Goal: Find specific page/section: Find specific page/section

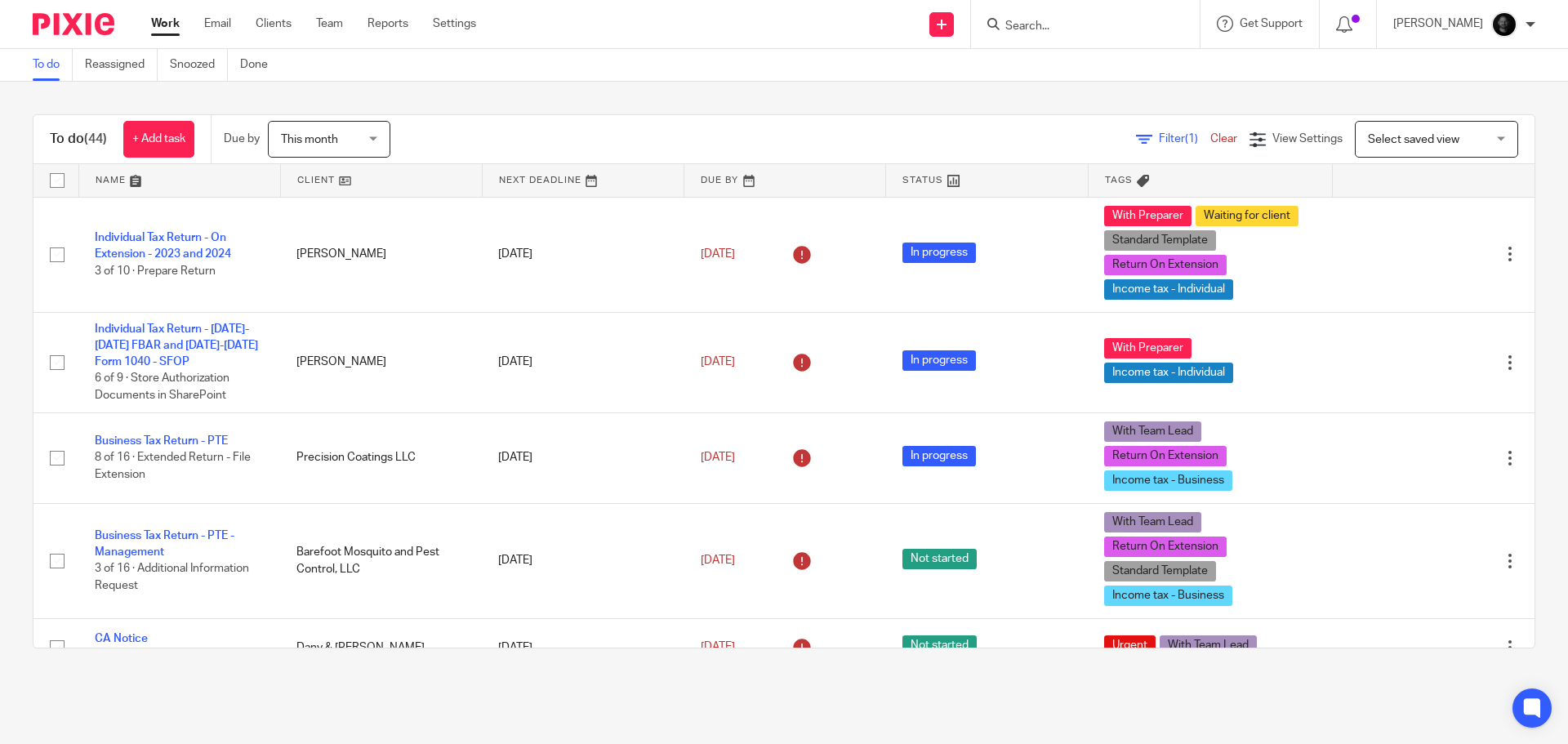
click at [1096, 23] on input "Search" at bounding box center [1078, 26] width 147 height 15
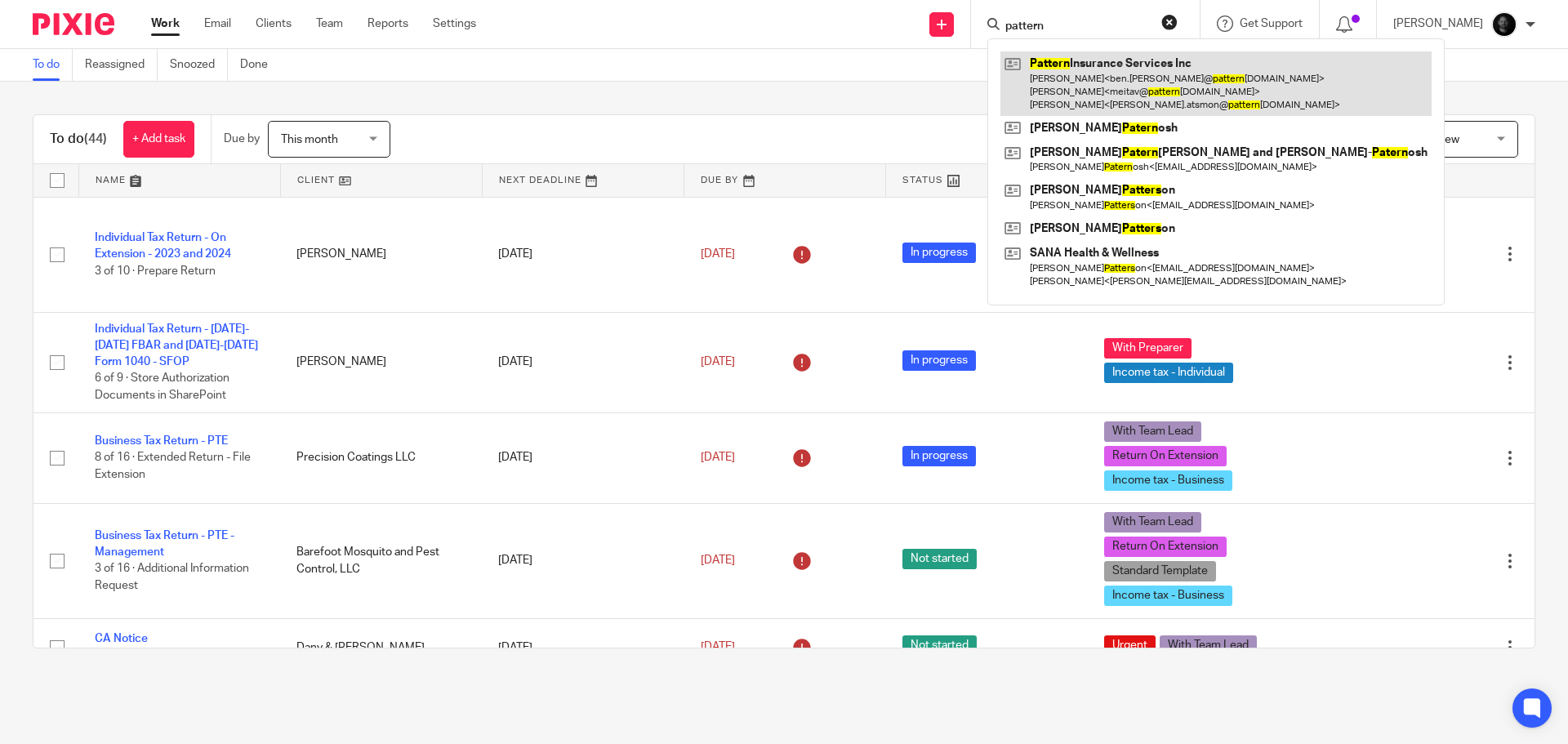
type input "pattern"
click at [1136, 78] on link at bounding box center [1215, 83] width 431 height 65
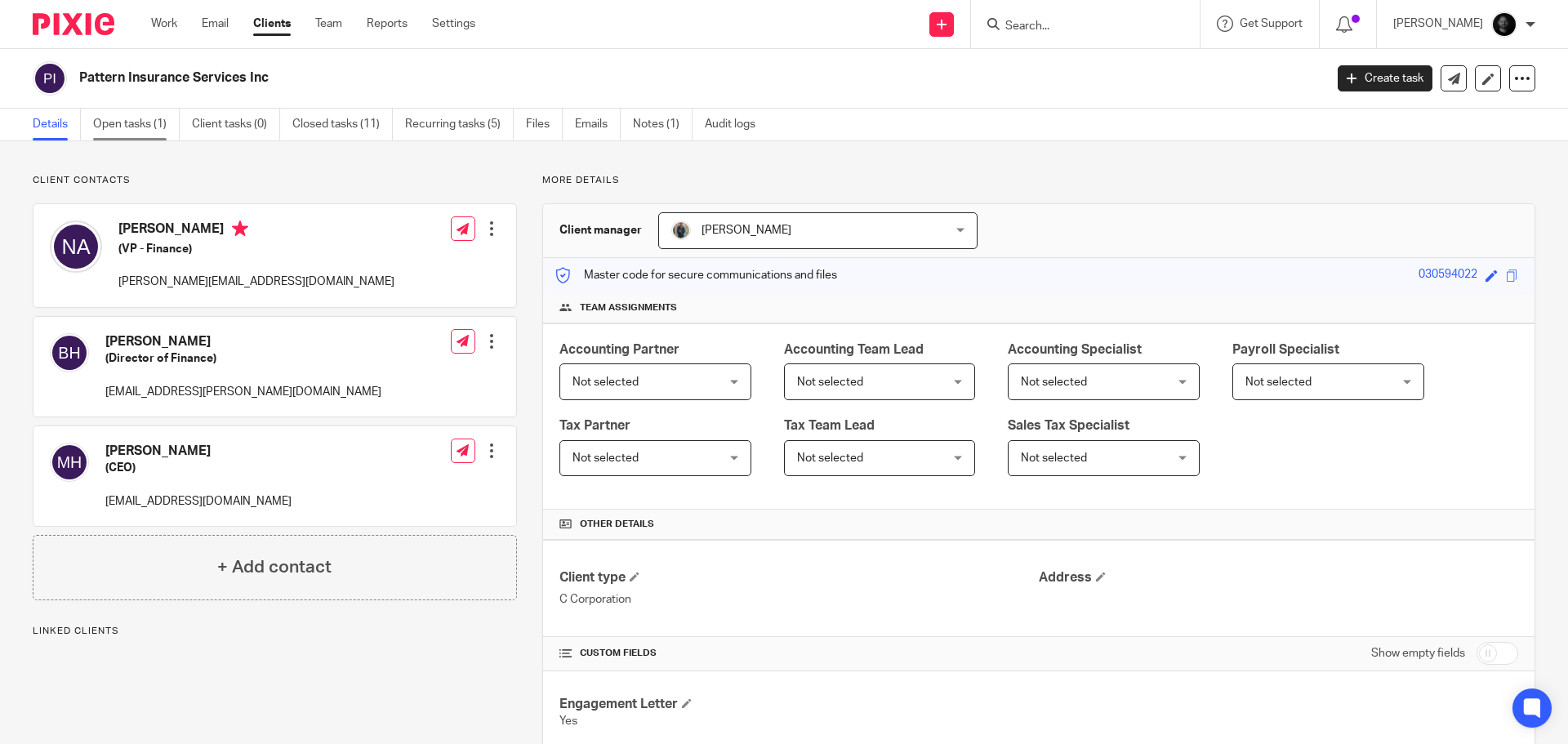
click at [123, 124] on link "Open tasks (1)" at bounding box center [136, 124] width 86 height 32
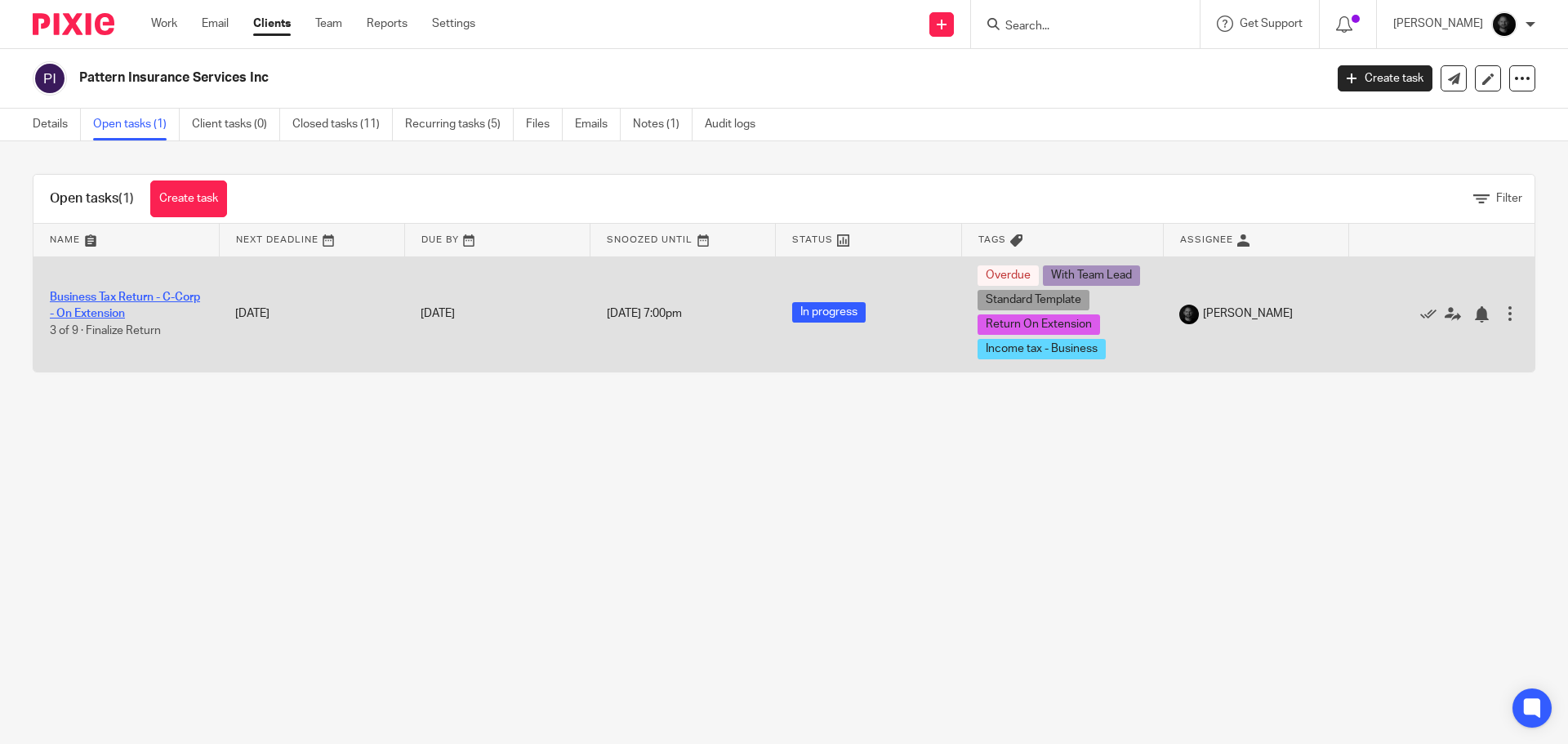
click at [133, 301] on link "Business Tax Return - C-Corp - On Extension" at bounding box center [124, 305] width 150 height 28
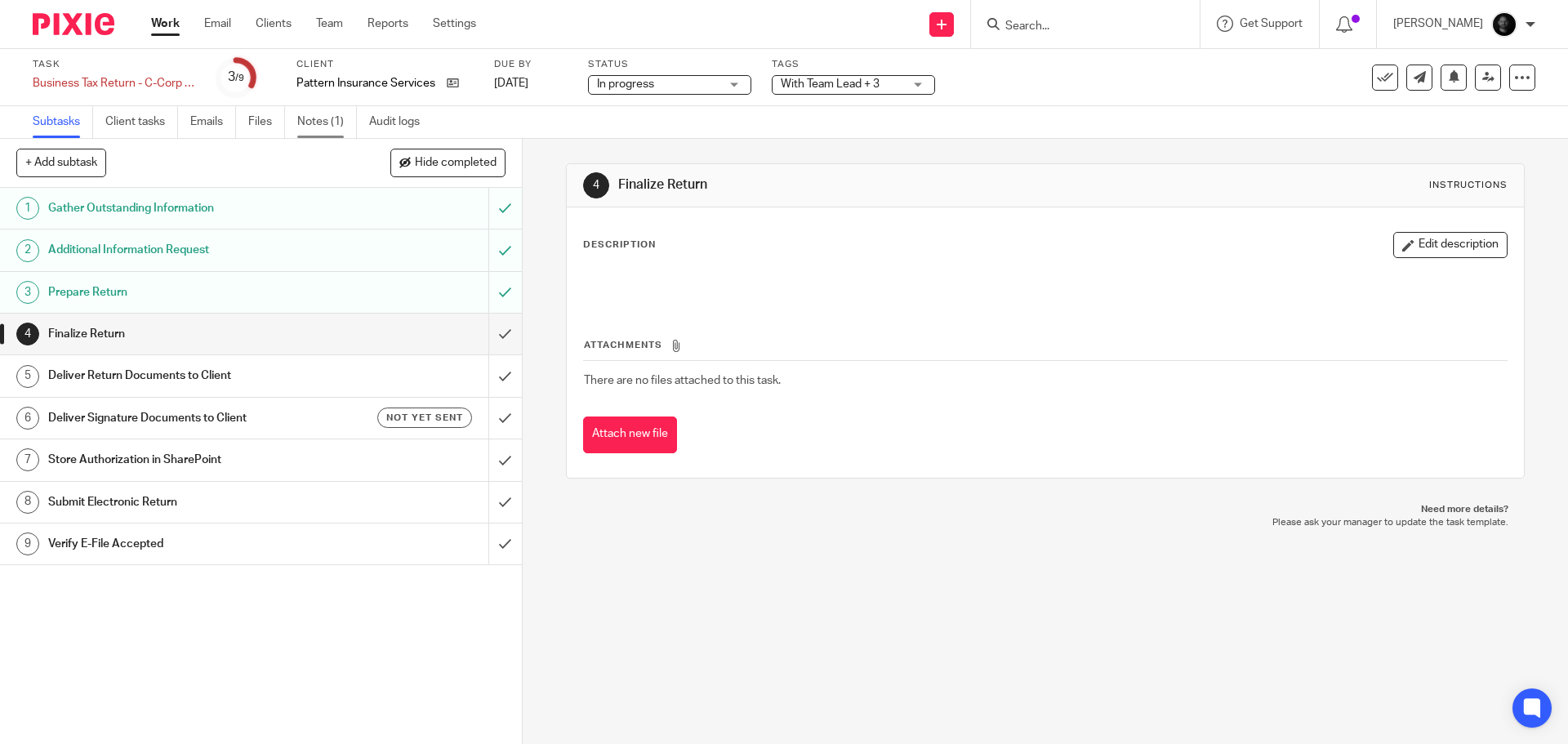
click at [326, 131] on link "Notes (1)" at bounding box center [327, 122] width 60 height 32
